Goal: Task Accomplishment & Management: Manage account settings

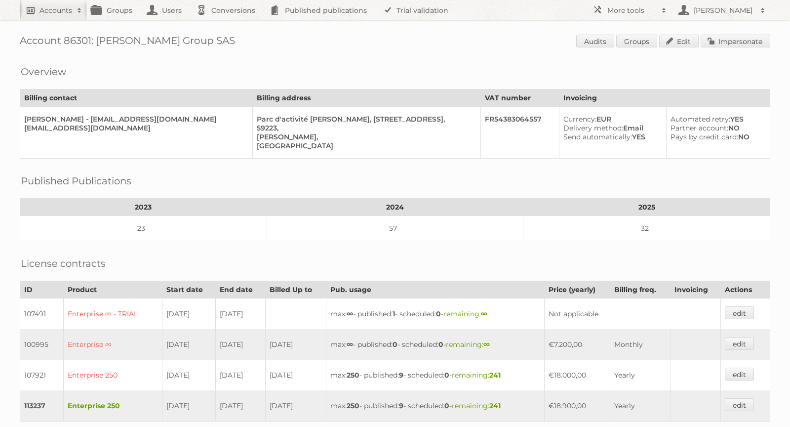
click at [69, 12] on h2 "Accounts" at bounding box center [56, 10] width 33 height 10
type input"] "Peter Millar"
click at [228, 25] on input "Search" at bounding box center [235, 32] width 15 height 15
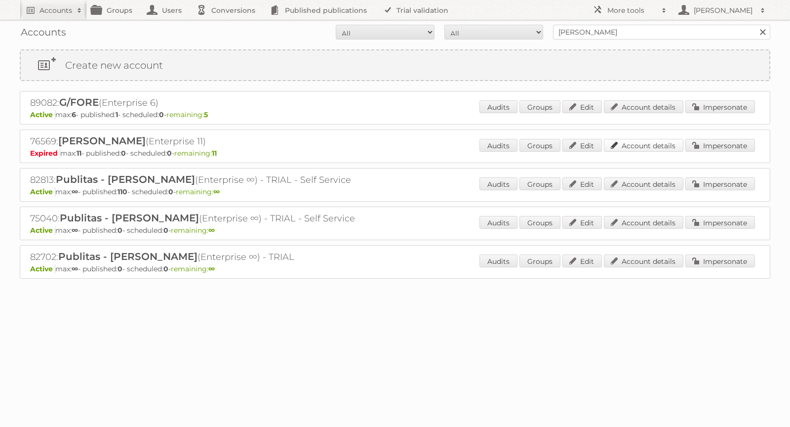
click at [646, 139] on link "Account details" at bounding box center [644, 145] width 80 height 13
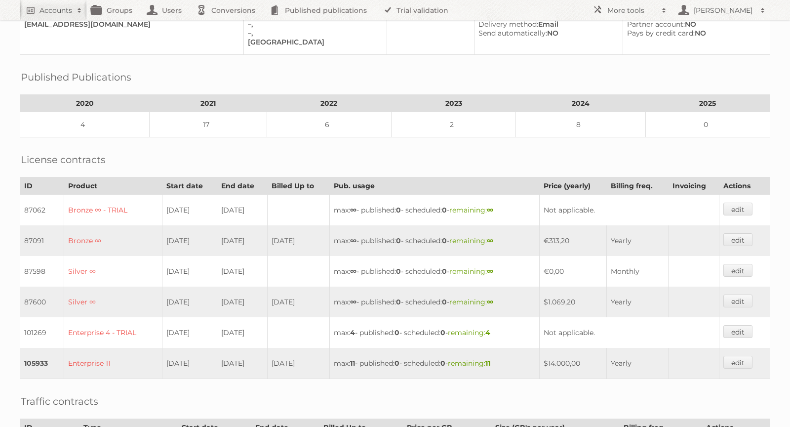
scroll to position [8, 0]
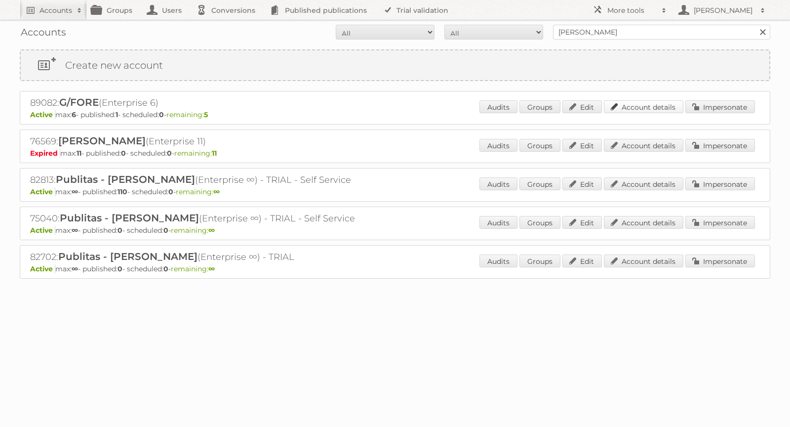
click at [638, 107] on link "Account details" at bounding box center [644, 106] width 80 height 13
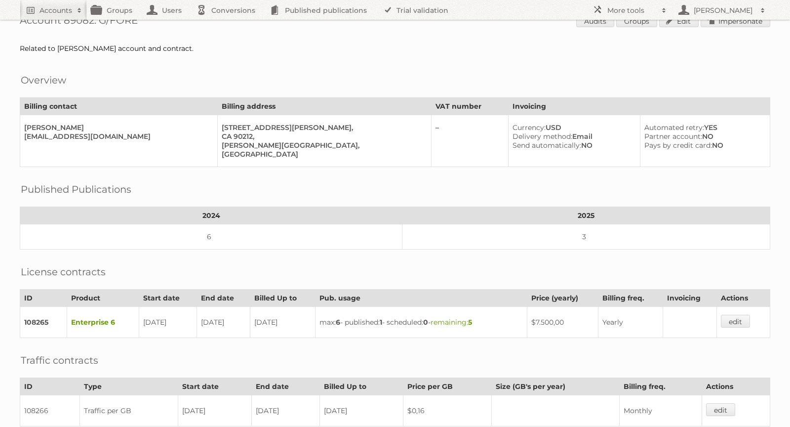
scroll to position [199, 0]
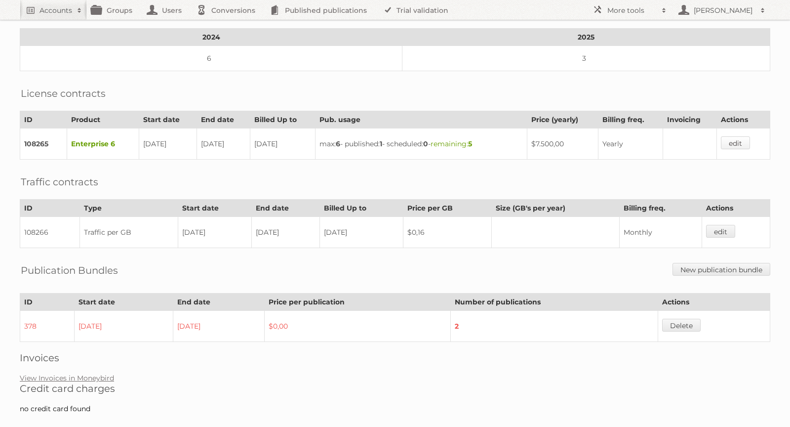
click at [739, 136] on link "edit" at bounding box center [735, 142] width 29 height 13
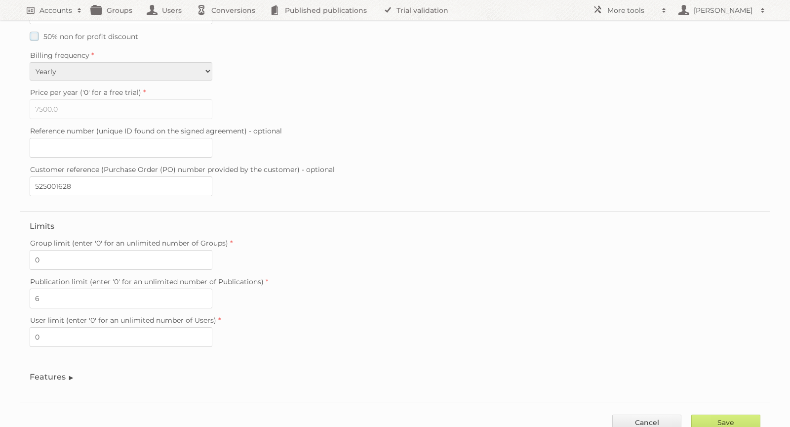
scroll to position [197, 0]
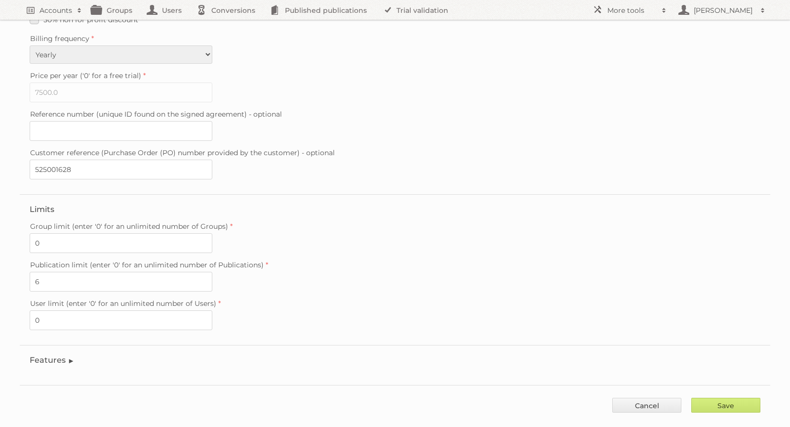
click at [71, 355] on legend "Features" at bounding box center [52, 359] width 45 height 9
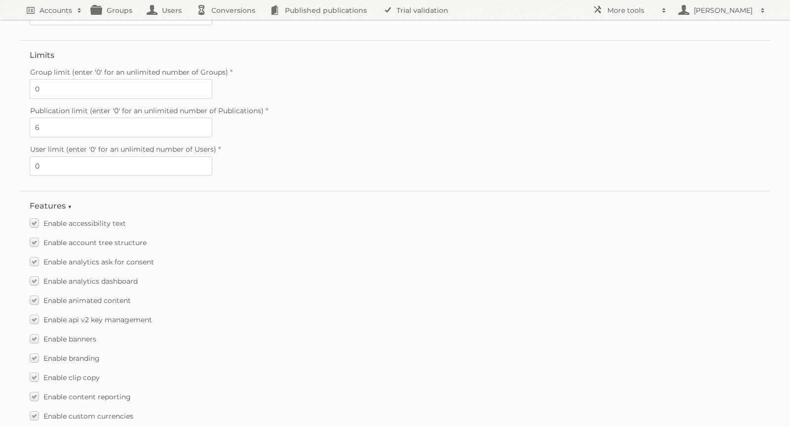
scroll to position [353, 0]
click at [385, 107] on div "Publication limit (enter '0' for an unlimited number of Publications) 6" at bounding box center [395, 118] width 731 height 34
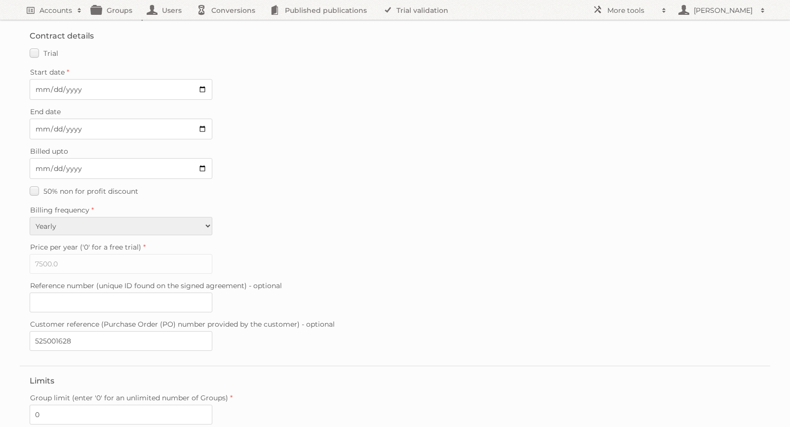
scroll to position [0, 0]
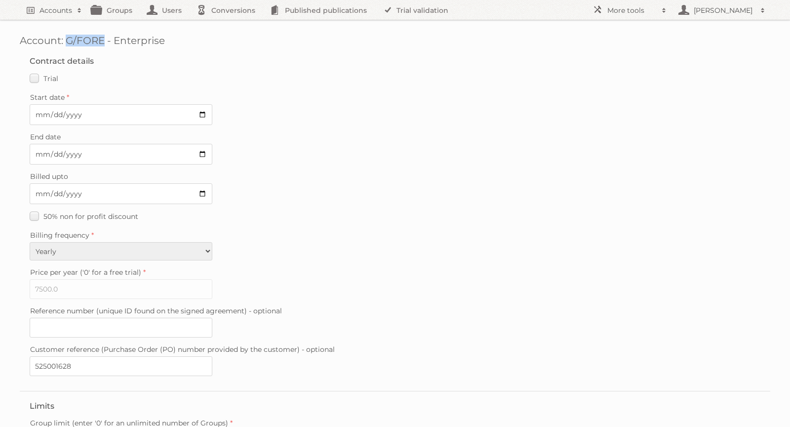
drag, startPoint x: 105, startPoint y: 42, endPoint x: 68, endPoint y: 39, distance: 37.2
click at [68, 39] on h1 "Account: G/FORE - Enterprise" at bounding box center [395, 41] width 751 height 12
copy h1 "G/FORE"
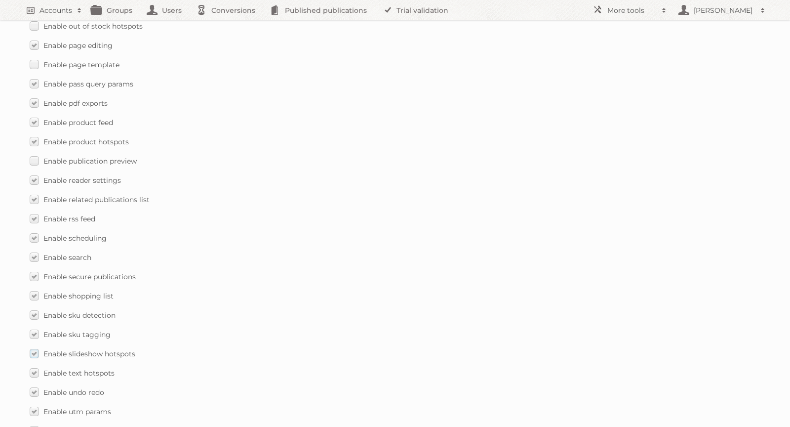
scroll to position [1372, 0]
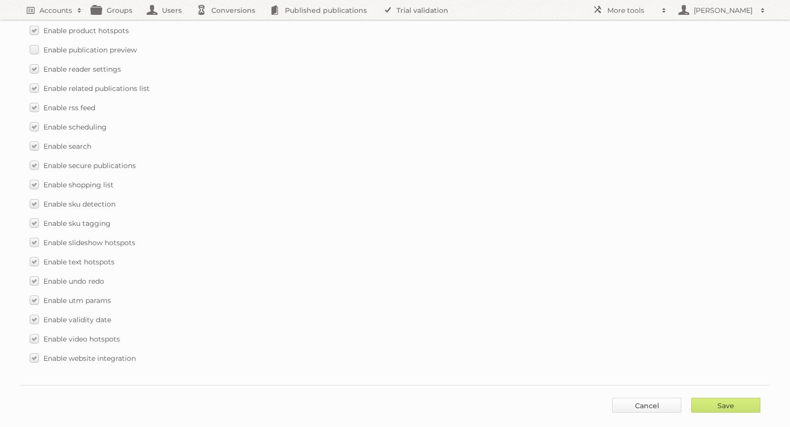
click at [648, 398] on link "Cancel" at bounding box center [646, 405] width 69 height 15
